Goal: Task Accomplishment & Management: Manage account settings

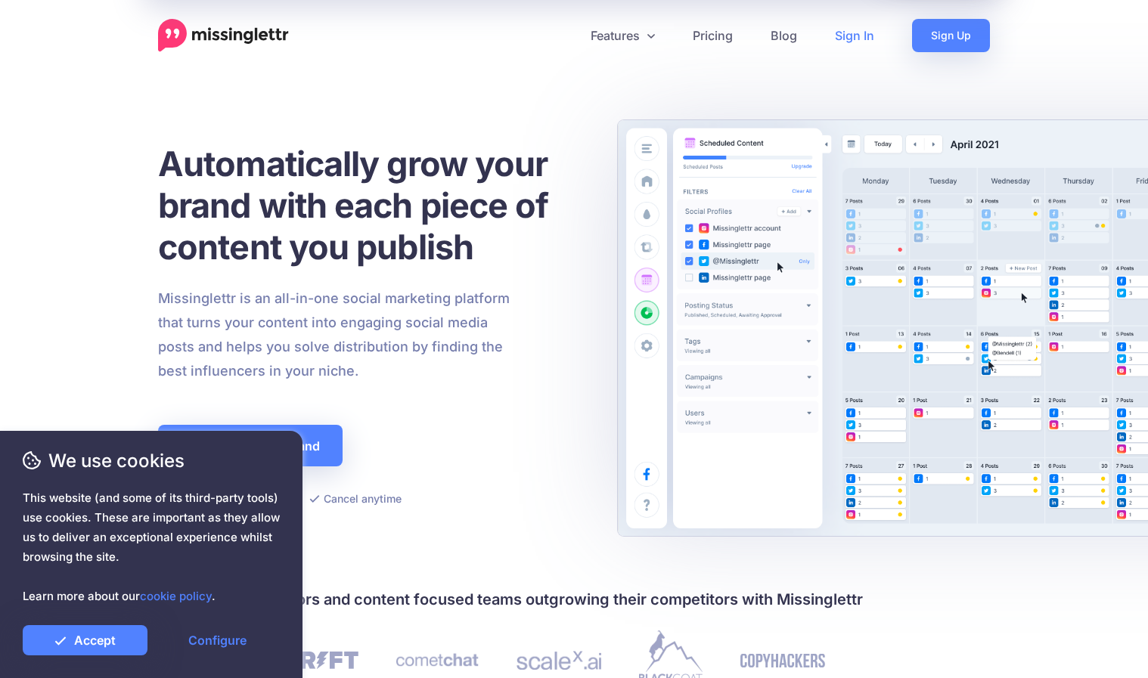
click at [850, 31] on link "Sign In" at bounding box center [854, 35] width 77 height 33
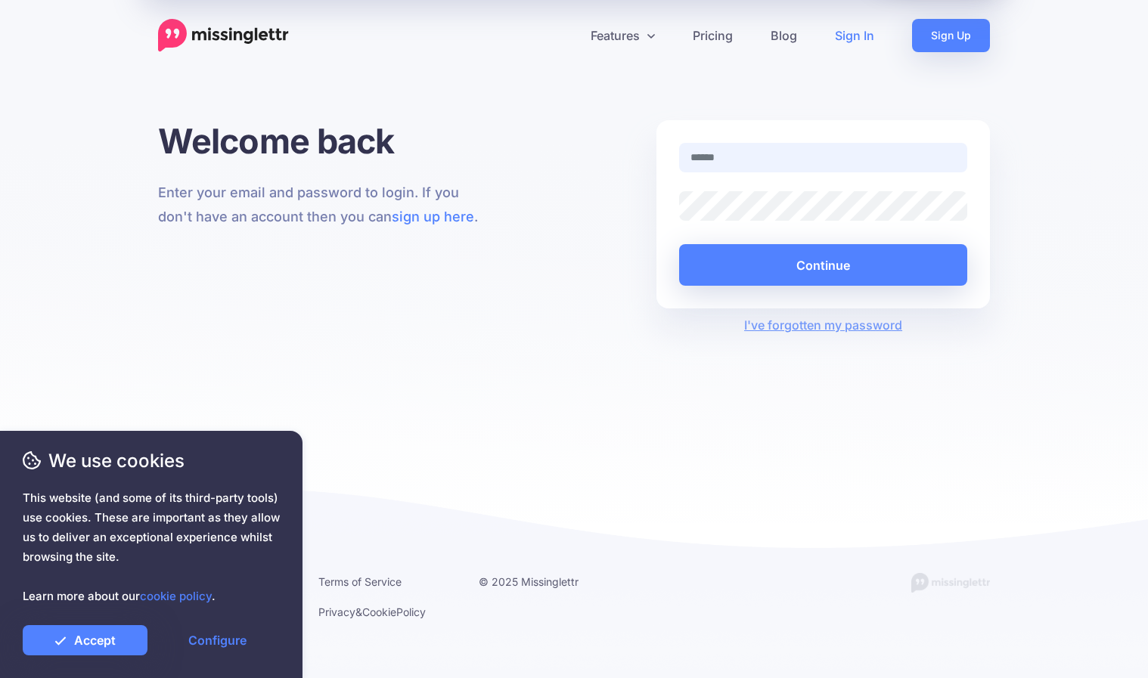
type input "**********"
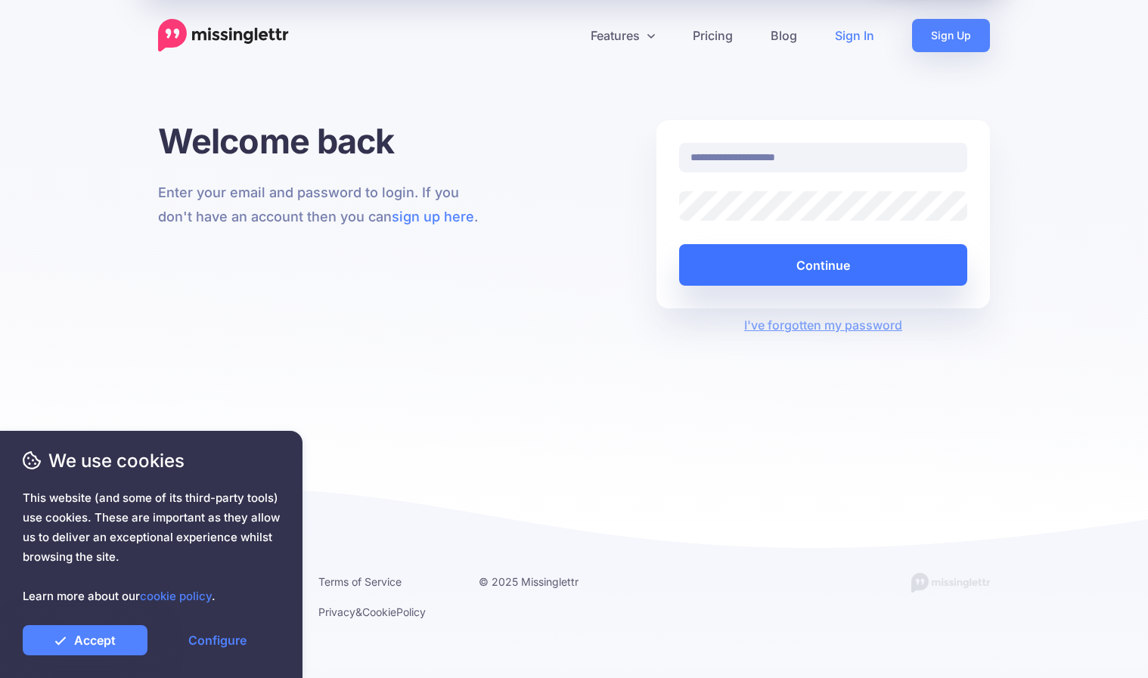
click at [800, 262] on button "Continue" at bounding box center [823, 265] width 288 height 42
click at [820, 266] on button "Continue" at bounding box center [823, 265] width 288 height 42
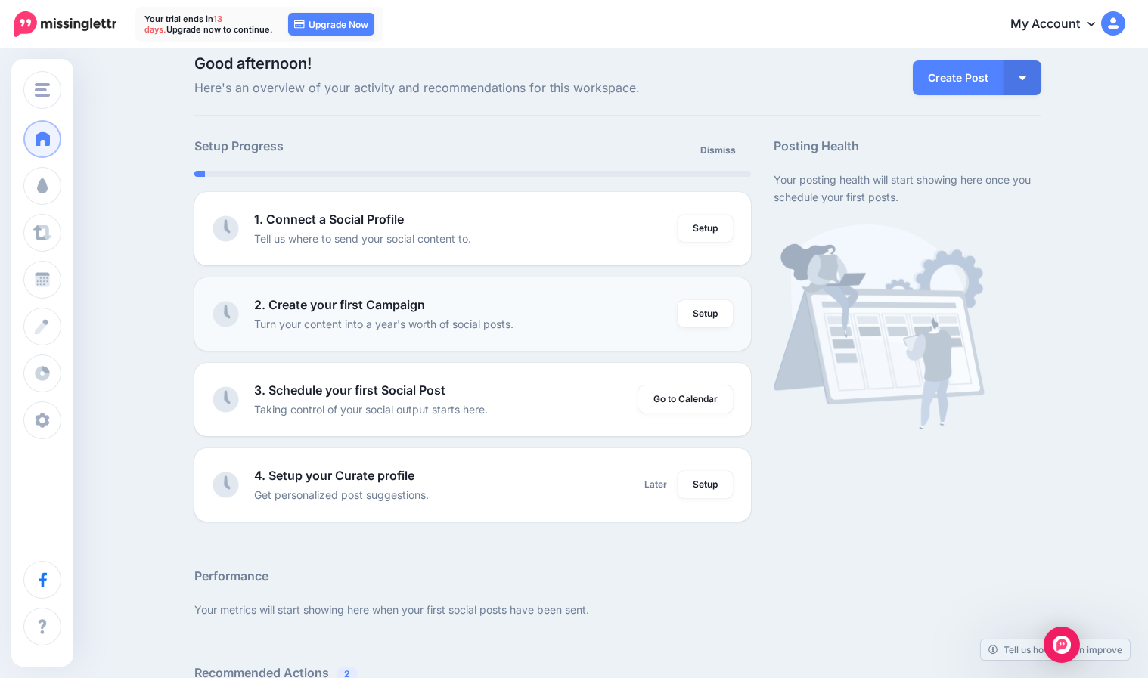
scroll to position [19, 0]
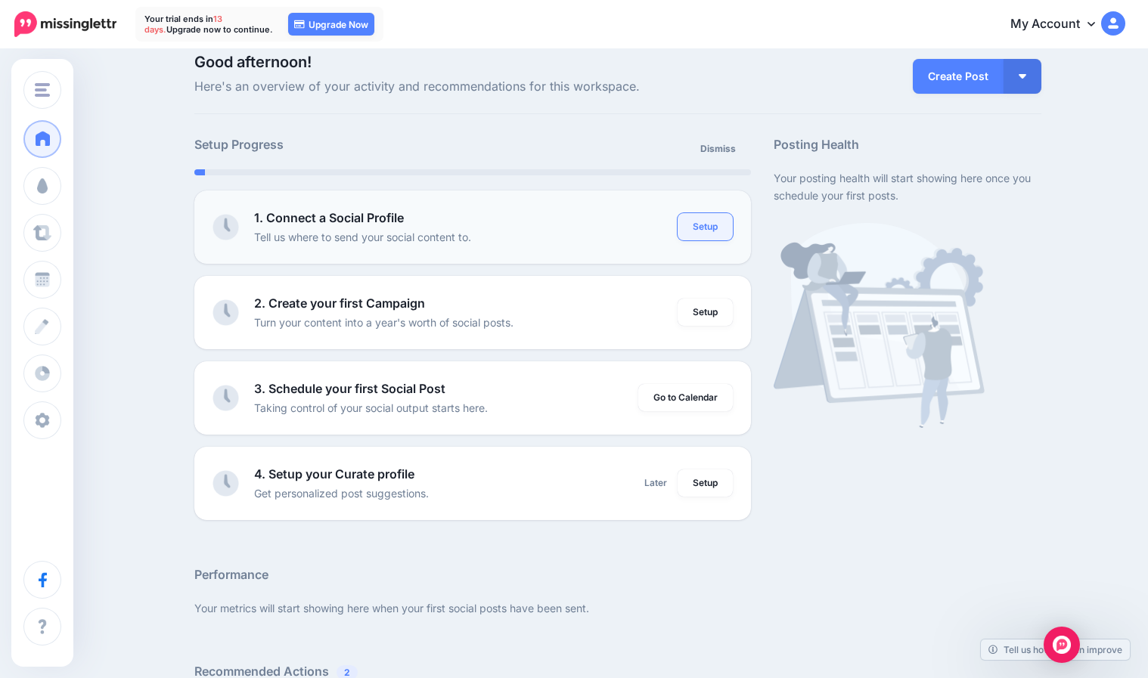
click at [701, 225] on link "Setup" at bounding box center [705, 226] width 55 height 27
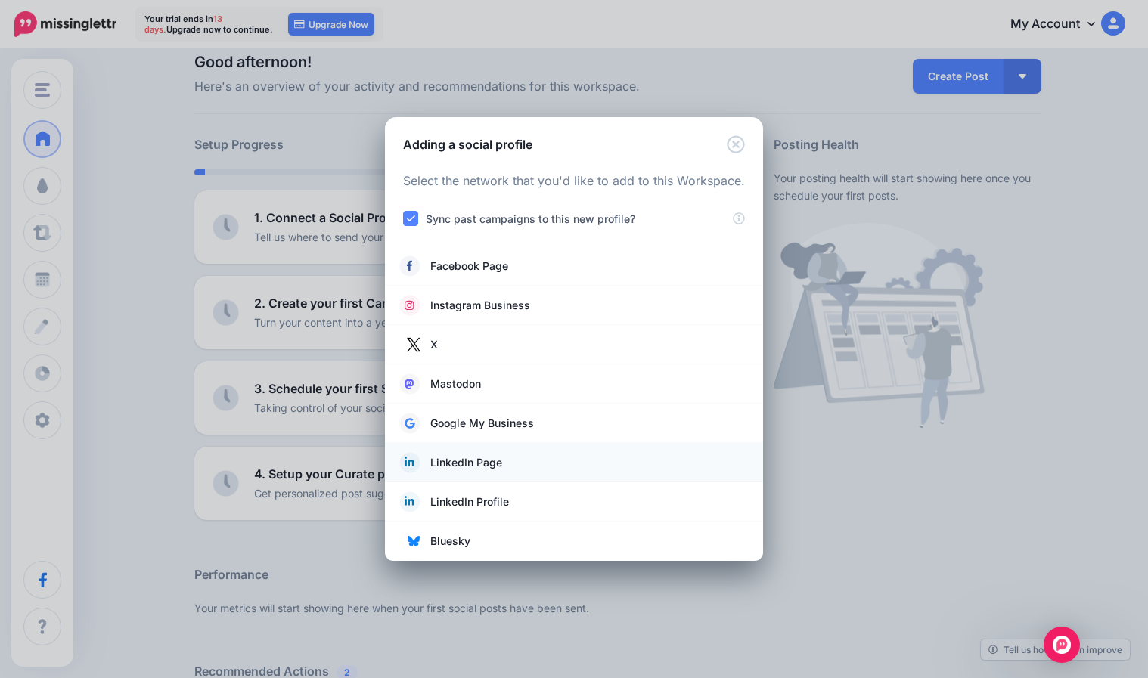
click at [435, 457] on span "LinkedIn Page" at bounding box center [466, 463] width 72 height 18
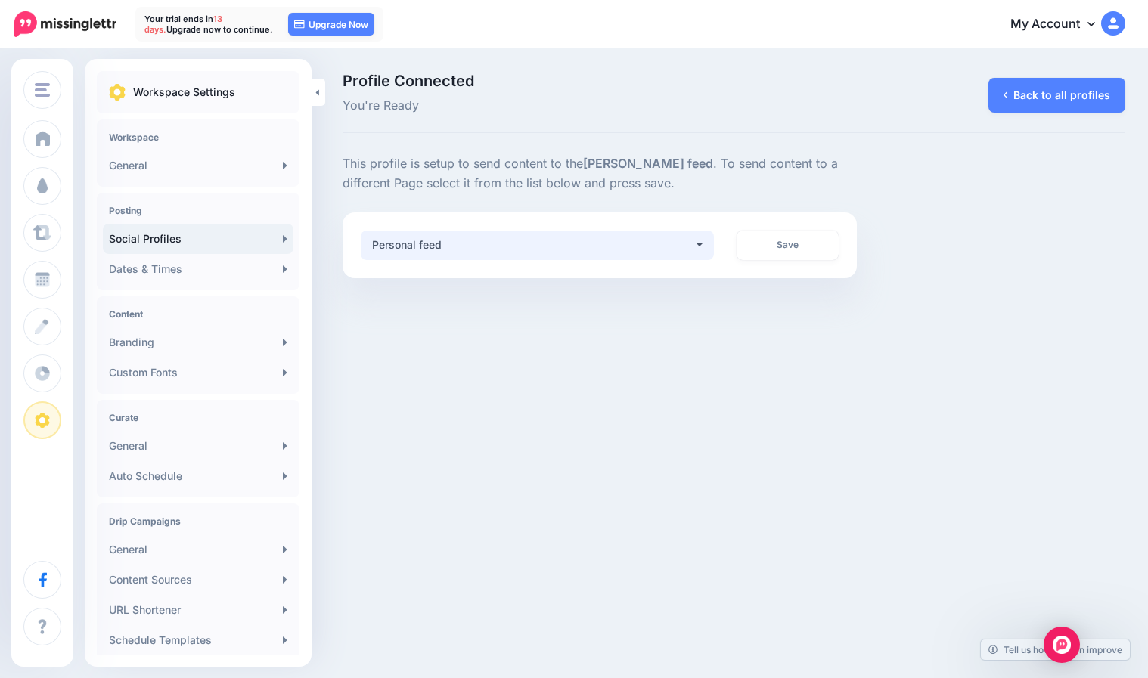
click at [697, 238] on button "Personal feed" at bounding box center [537, 245] width 353 height 29
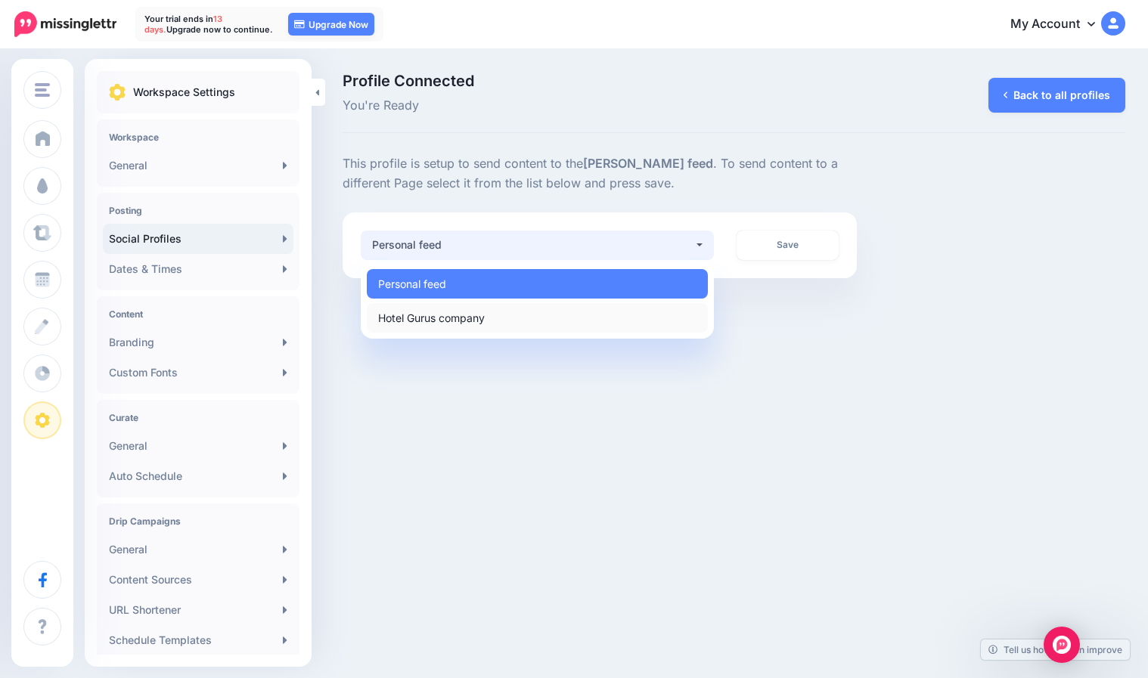
click at [597, 305] on link "Hotel Gurus company" at bounding box center [537, 317] width 341 height 29
select select "**********"
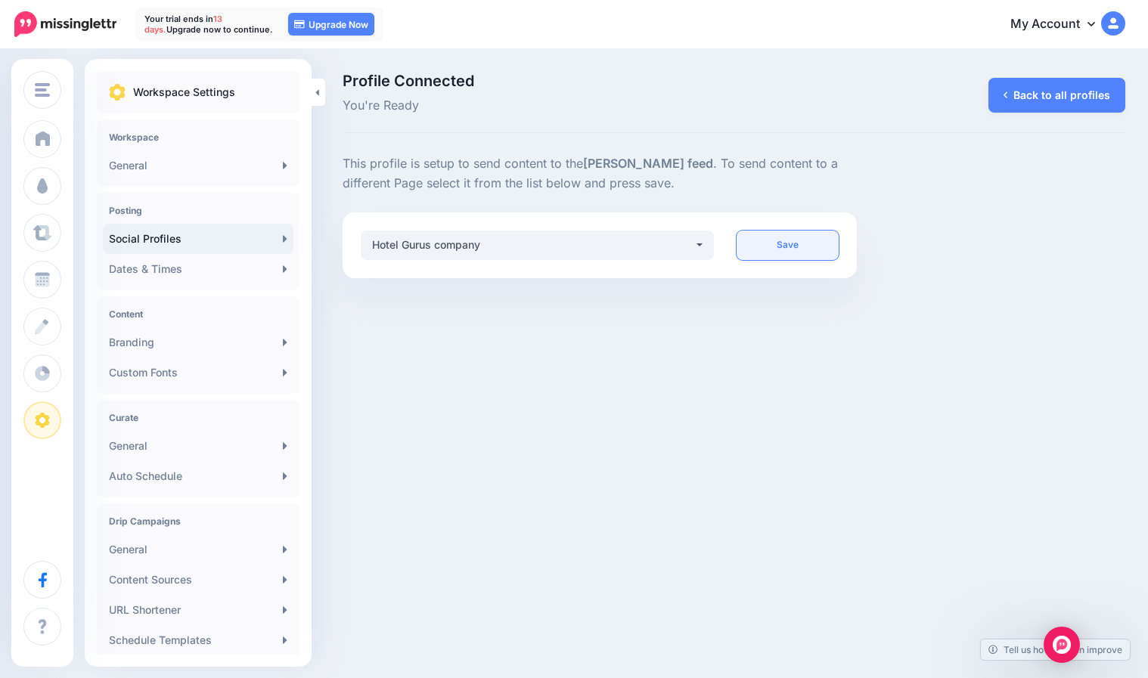
click at [795, 242] on link "Save" at bounding box center [788, 245] width 103 height 29
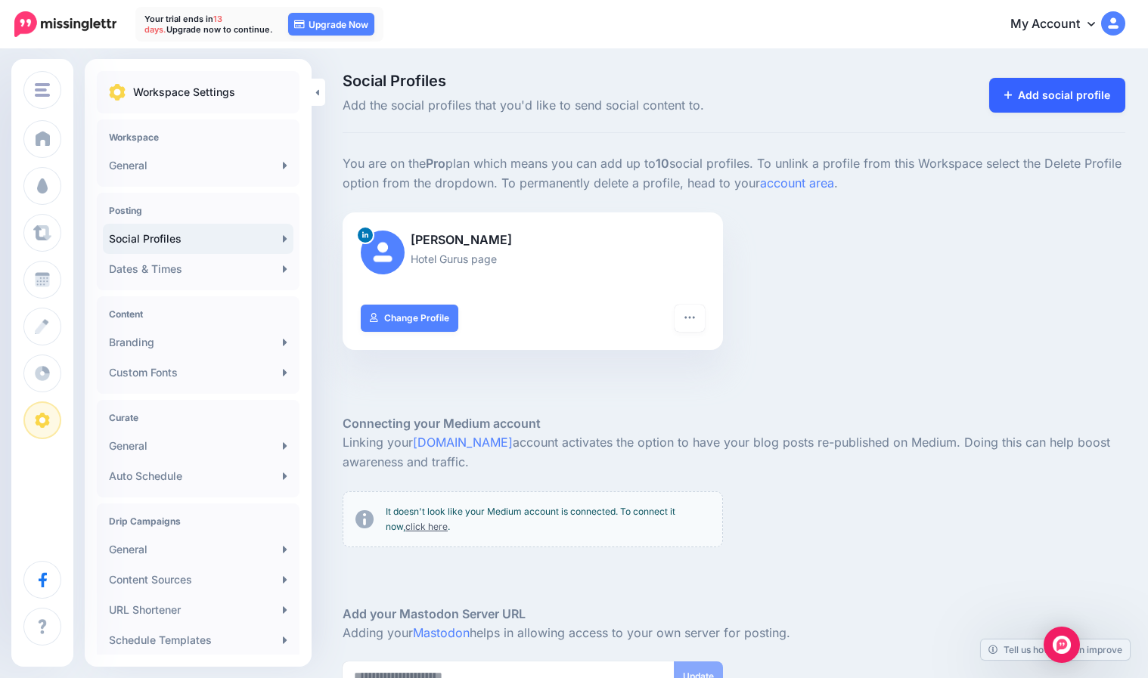
click at [1031, 91] on link "Add social profile" at bounding box center [1057, 95] width 137 height 35
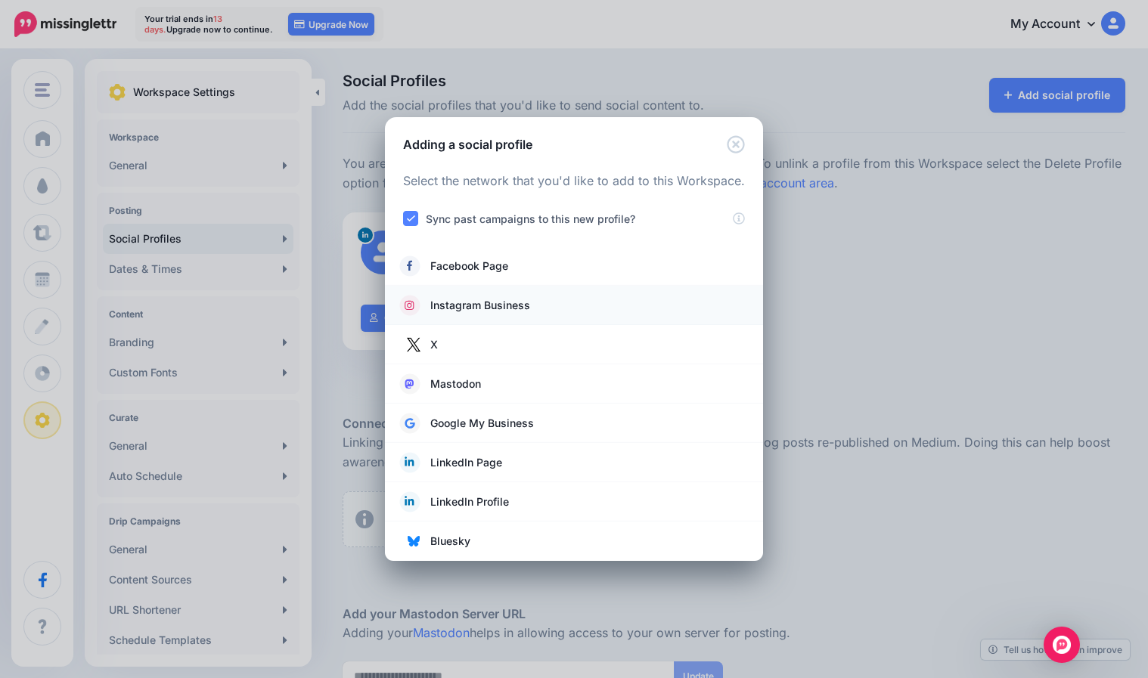
click at [435, 309] on span "Instagram Business" at bounding box center [480, 305] width 100 height 18
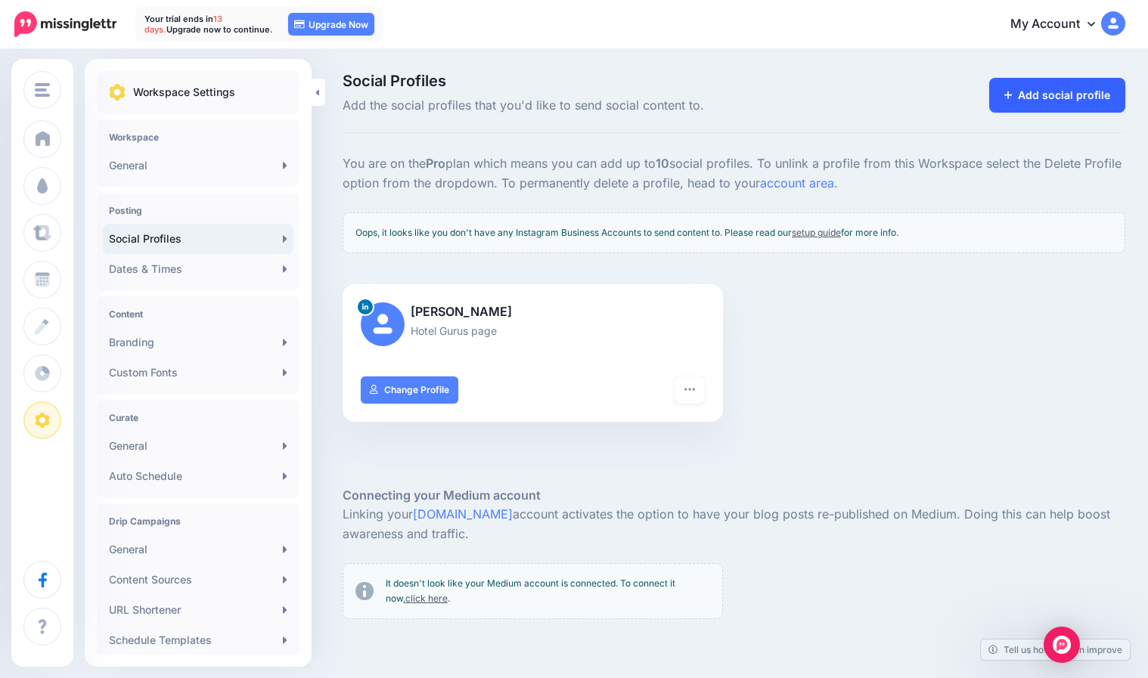
click at [1053, 88] on link "Add social profile" at bounding box center [1057, 95] width 137 height 35
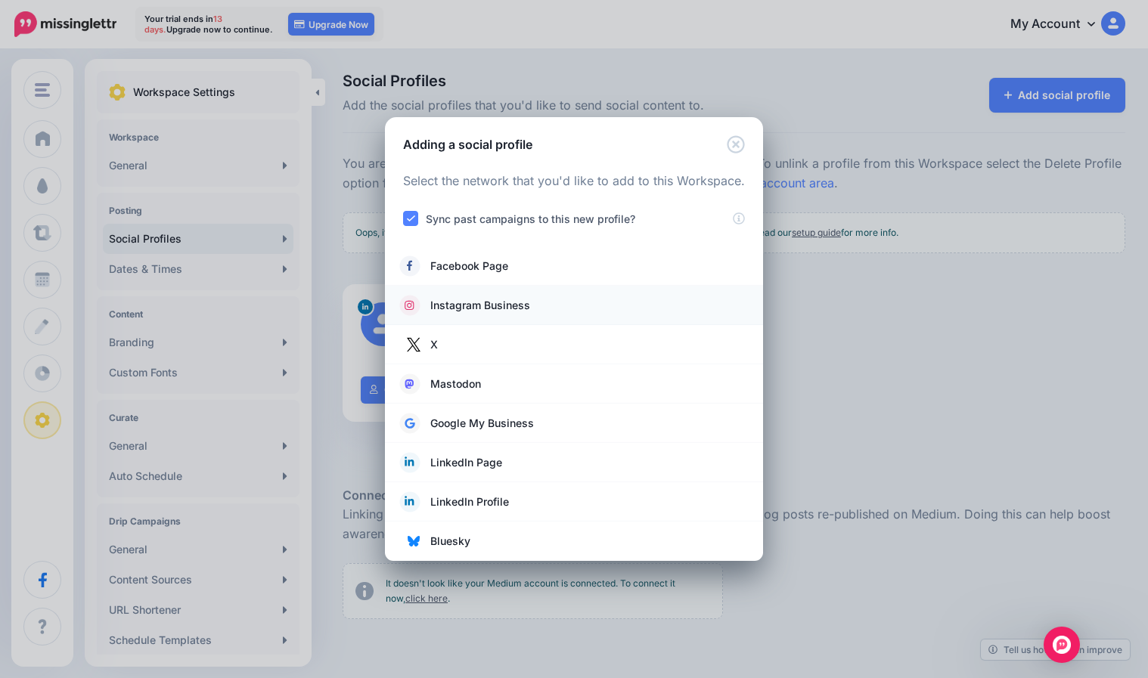
click at [472, 309] on span "Instagram Business" at bounding box center [480, 305] width 100 height 18
